Goal: Information Seeking & Learning: Understand process/instructions

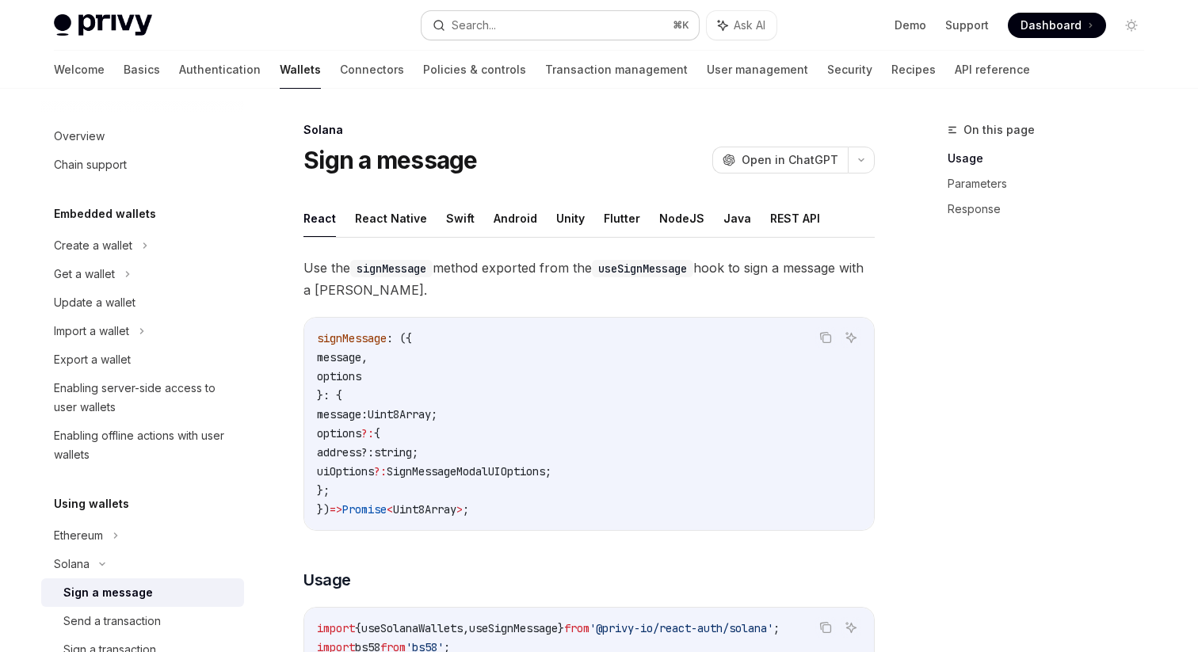
click at [570, 32] on button "Search... ⌘ K" at bounding box center [560, 25] width 277 height 29
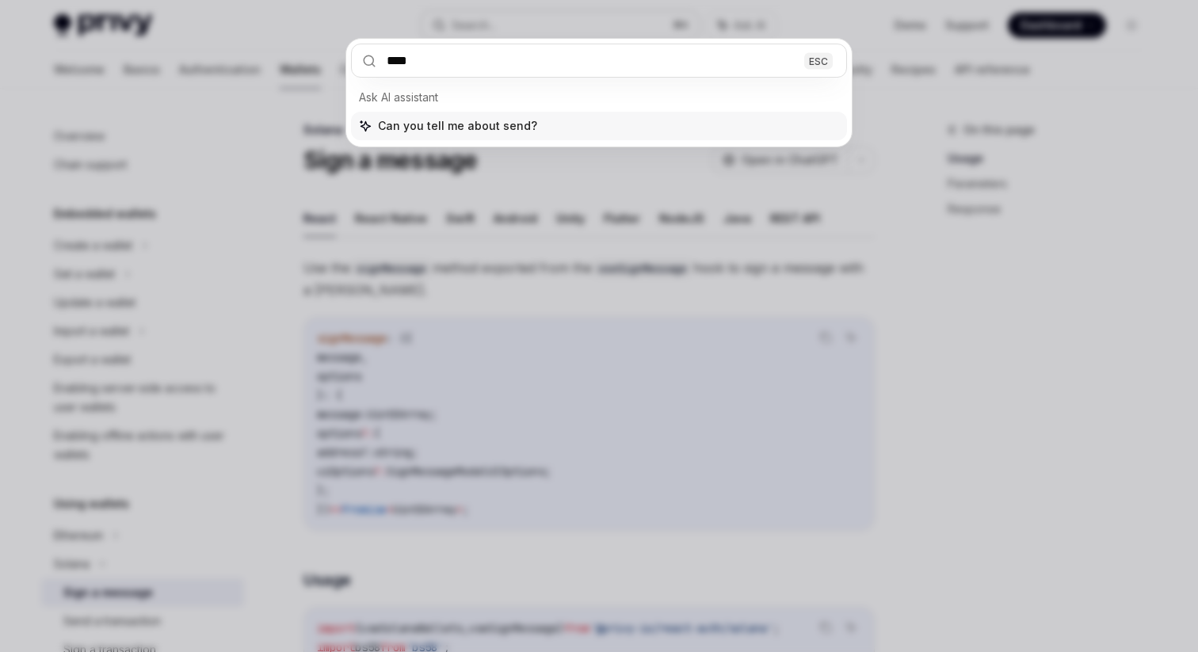
type input "*****"
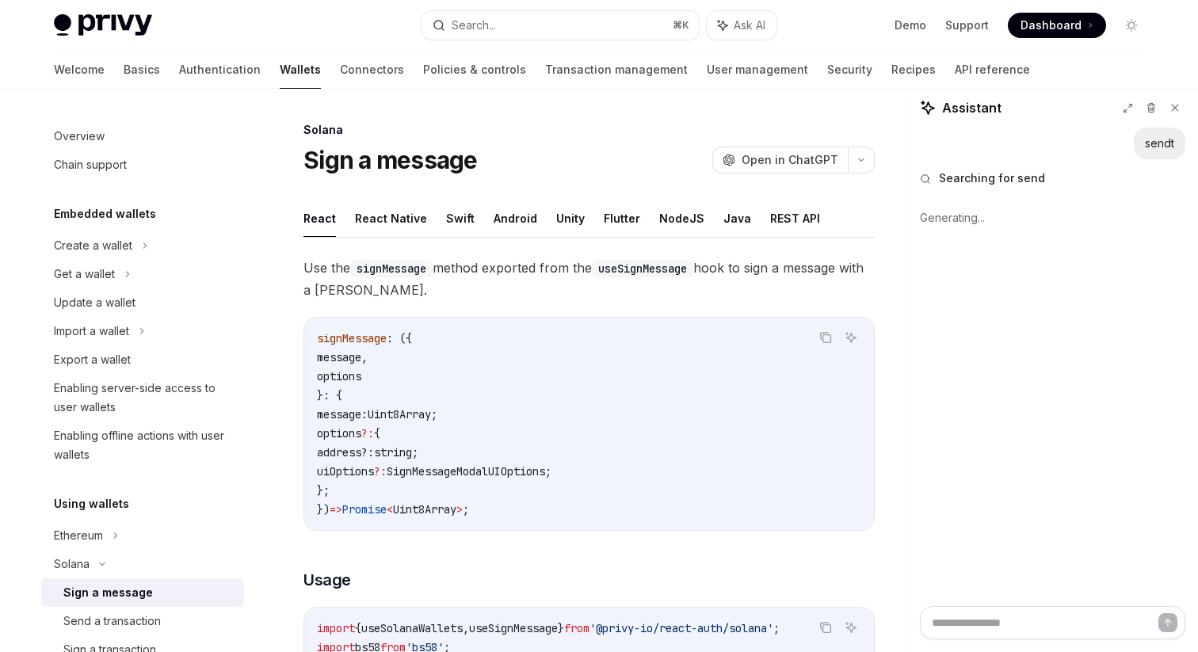
type textarea "*"
click at [511, 29] on button "Search... ⌘ K" at bounding box center [560, 25] width 277 height 29
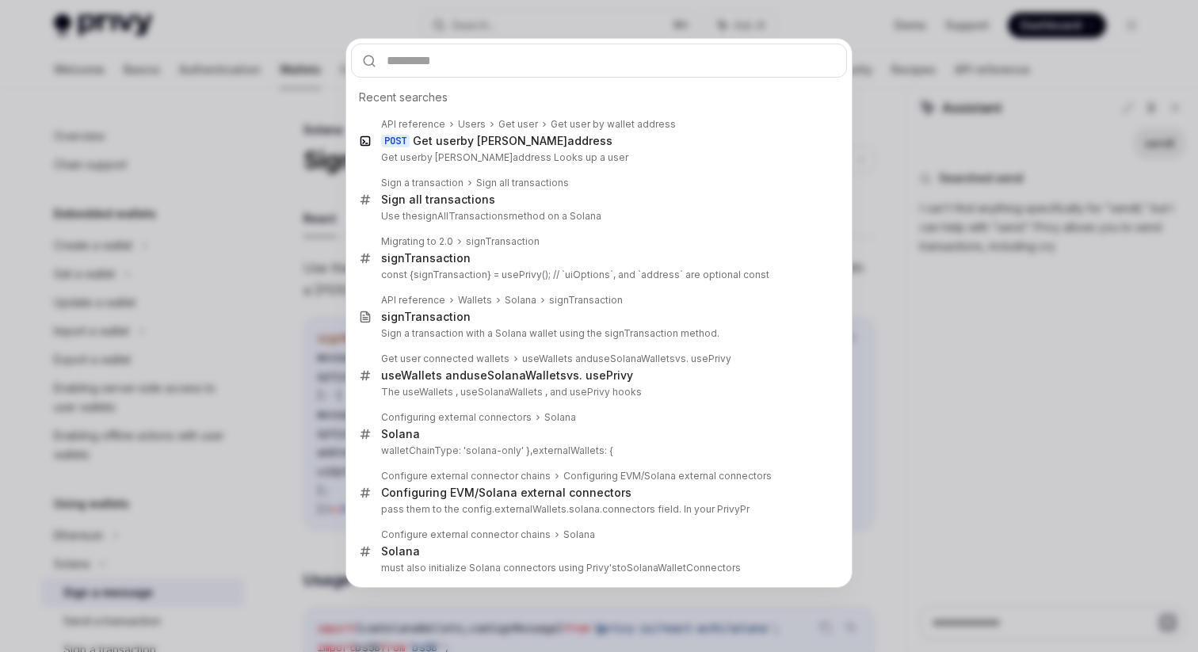
type textarea "*"
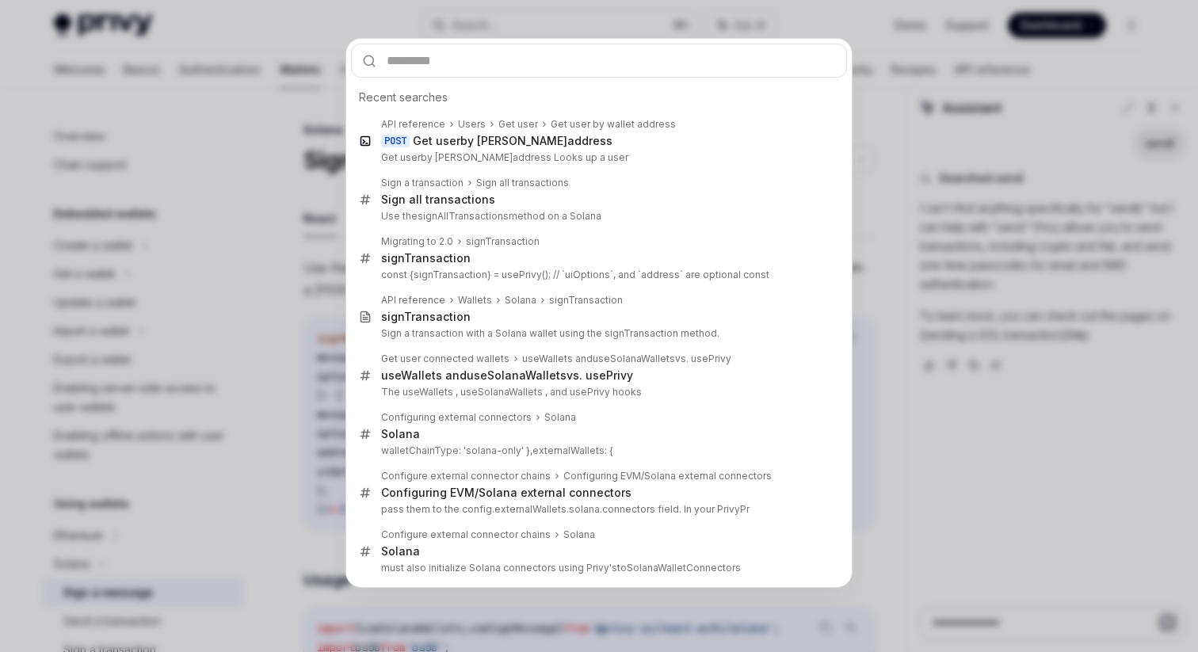
type input "**********"
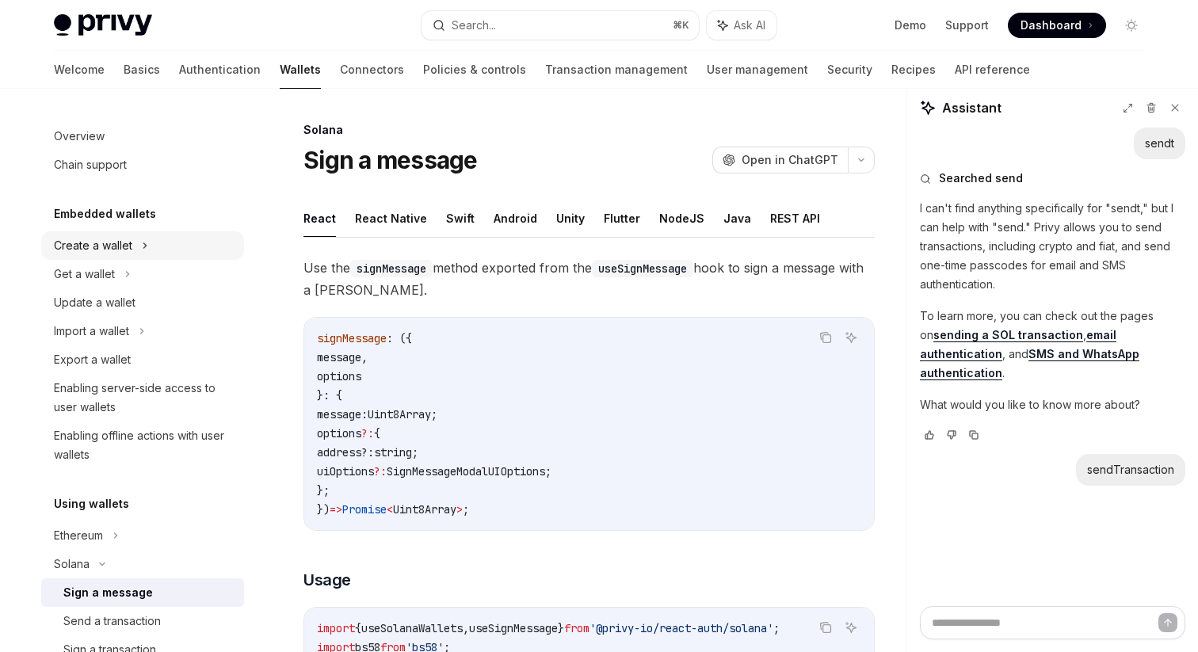
click at [166, 254] on div "Create a wallet" at bounding box center [142, 245] width 203 height 29
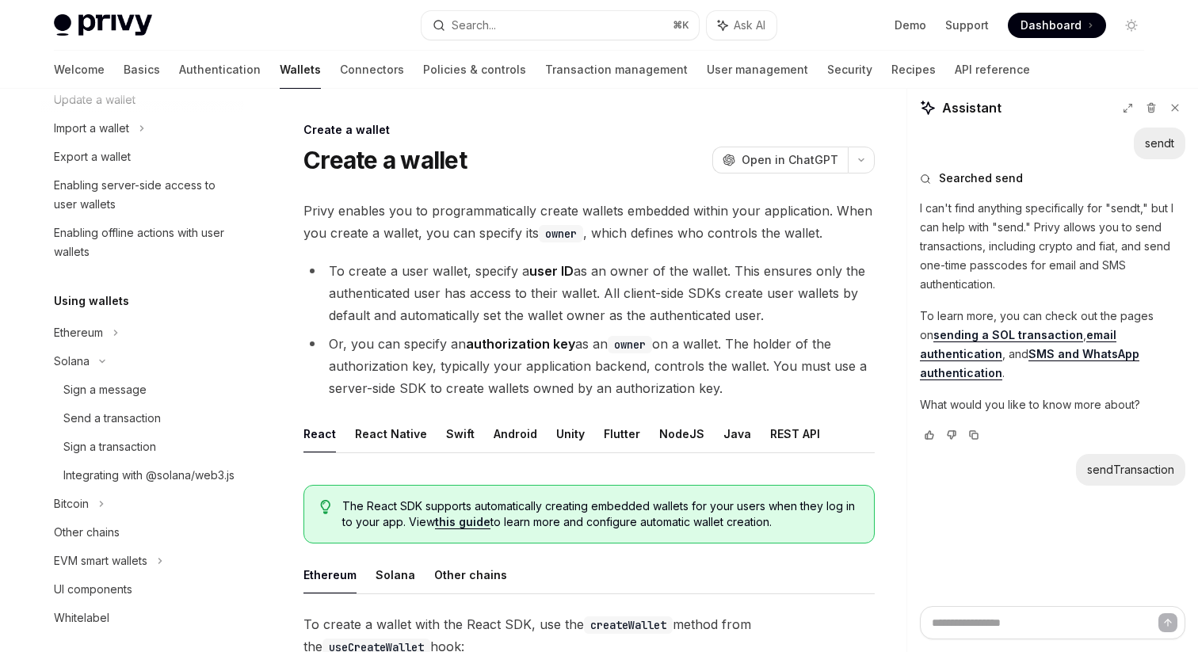
scroll to position [265, 0]
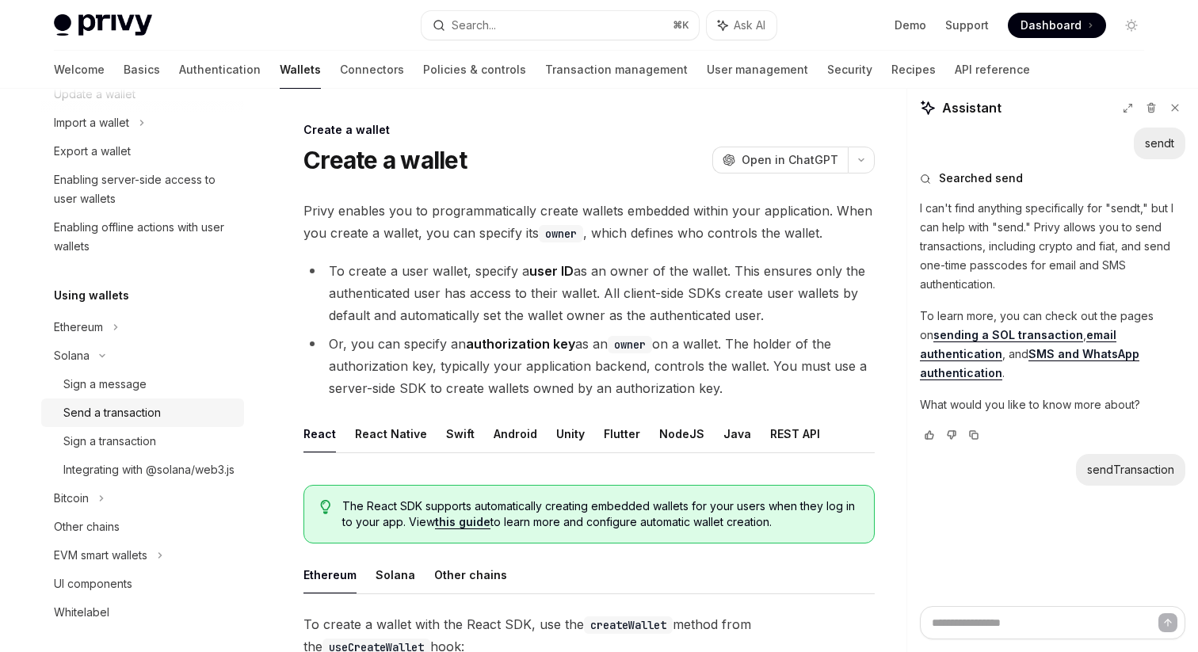
click at [139, 415] on div "Send a transaction" at bounding box center [111, 412] width 97 height 19
type textarea "*"
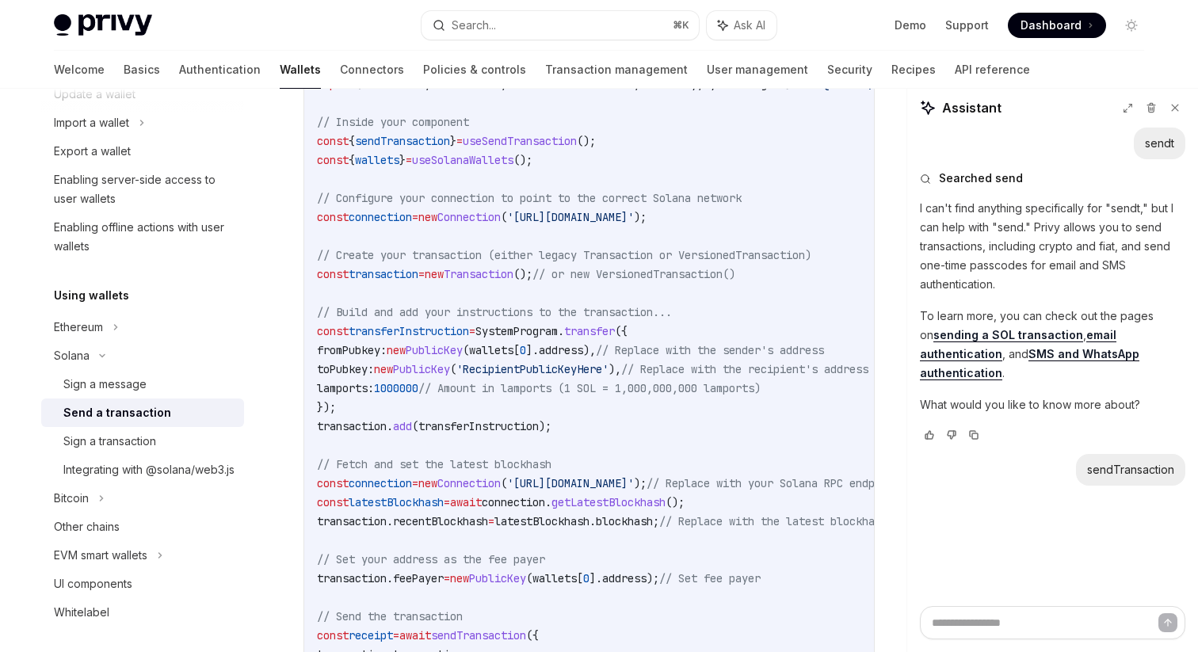
scroll to position [664, 0]
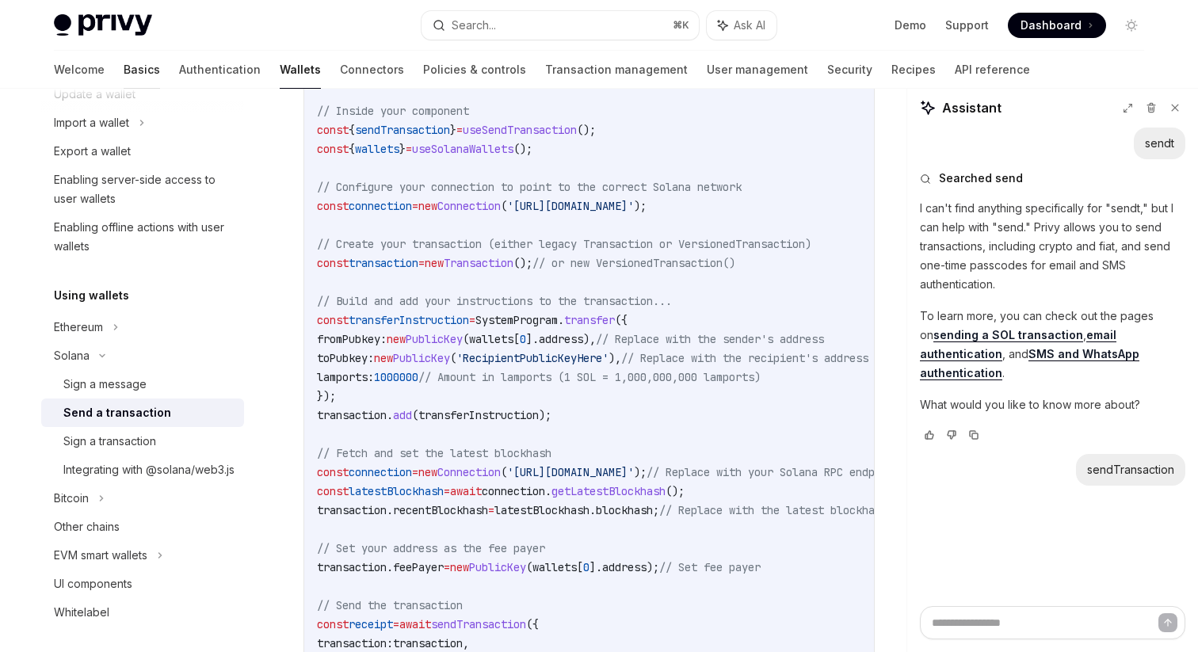
click at [124, 69] on link "Basics" at bounding box center [142, 70] width 36 height 38
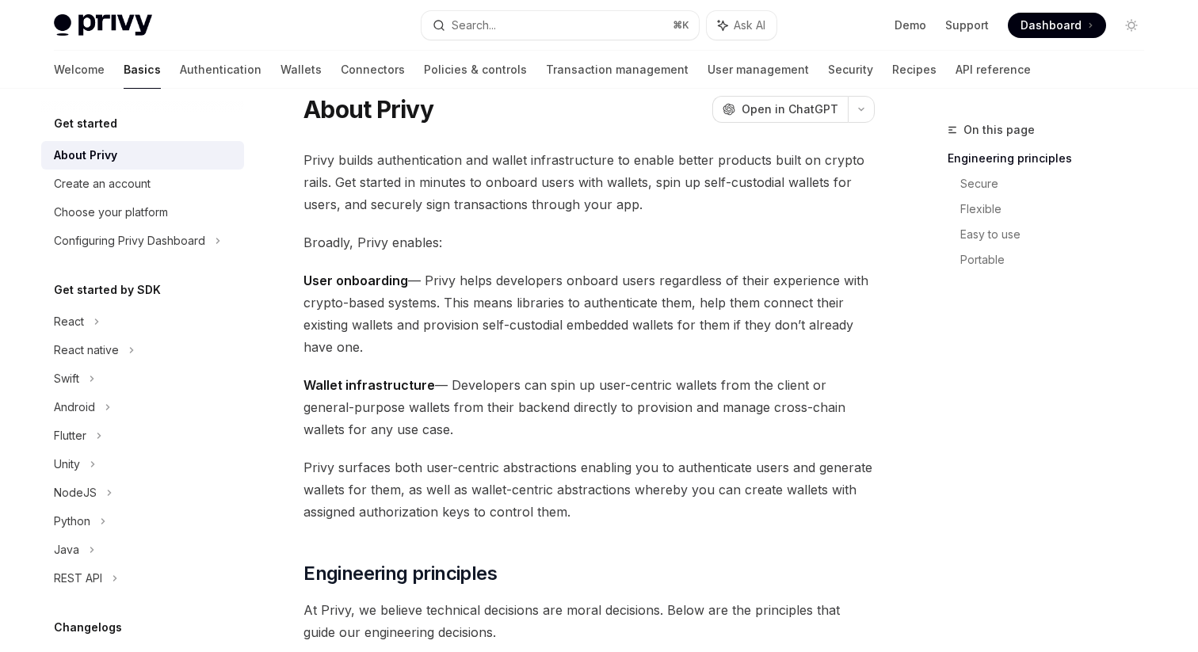
scroll to position [52, 0]
click at [118, 329] on div "React" at bounding box center [142, 321] width 203 height 29
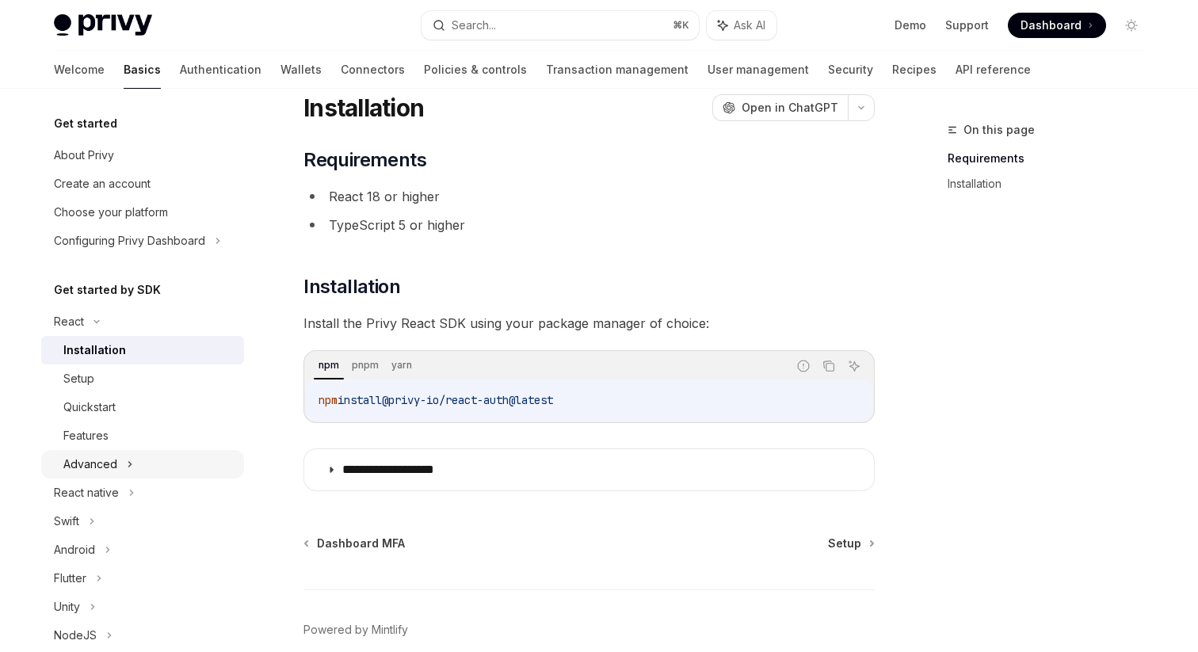
click at [124, 461] on div "Advanced" at bounding box center [142, 464] width 203 height 29
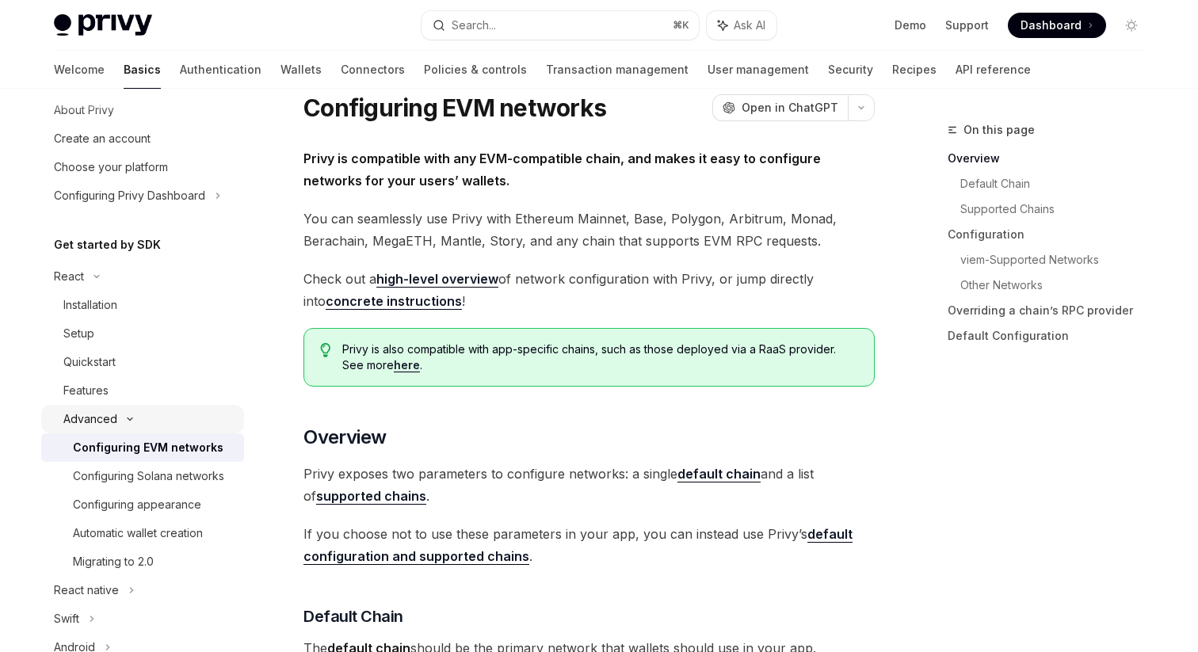
scroll to position [65, 0]
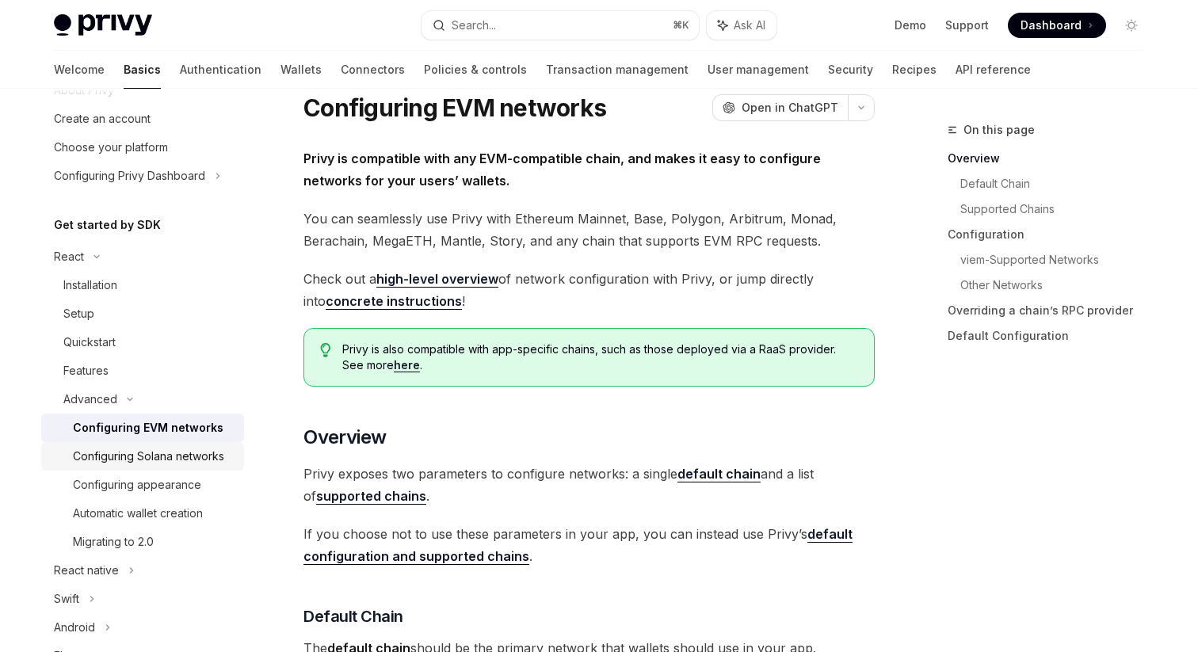
click at [140, 460] on div "Configuring Solana networks" at bounding box center [148, 456] width 151 height 19
type textarea "*"
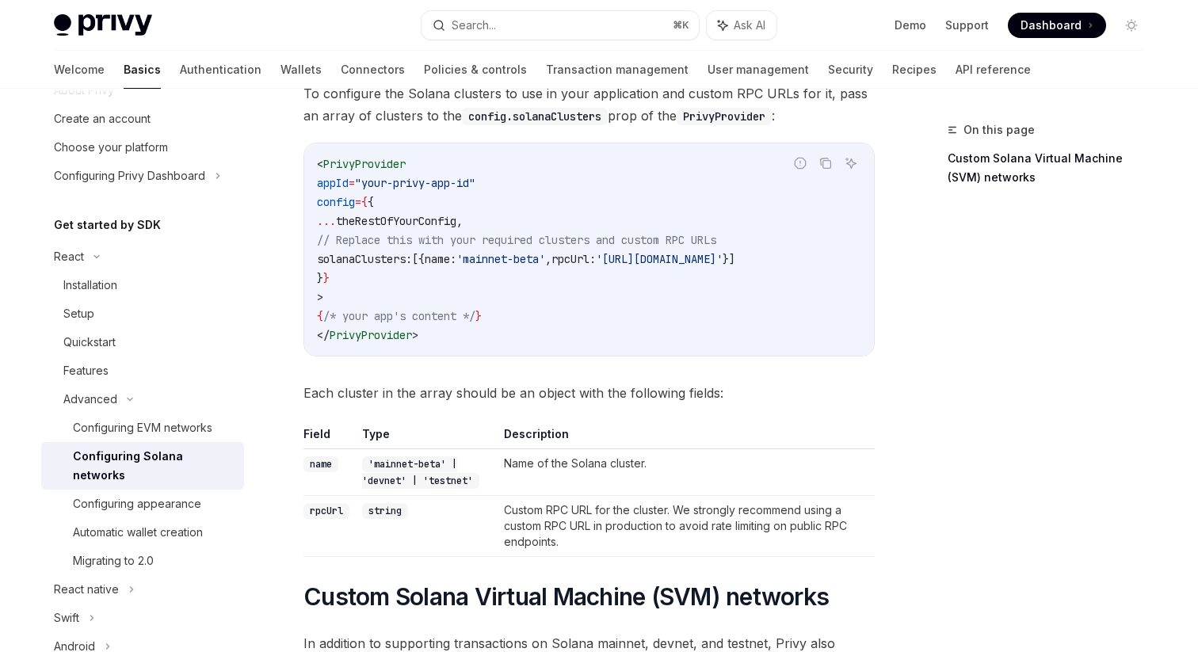
scroll to position [151, 0]
